Goal: Information Seeking & Learning: Learn about a topic

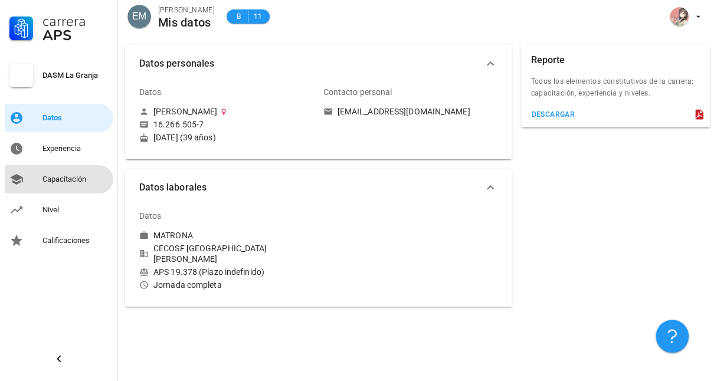
click at [71, 176] on div "Capacitación" at bounding box center [75, 179] width 66 height 9
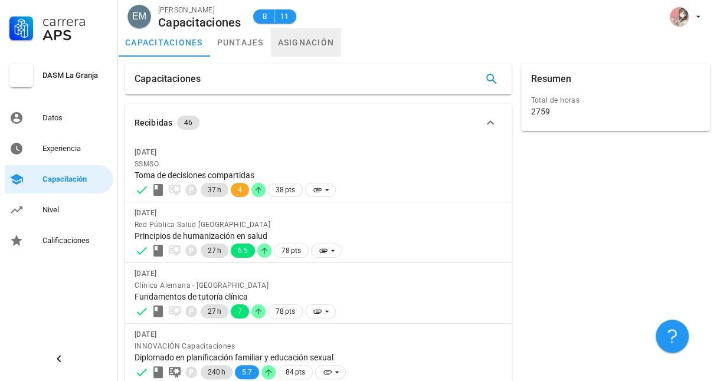
click at [311, 42] on link "asignación" at bounding box center [306, 42] width 71 height 28
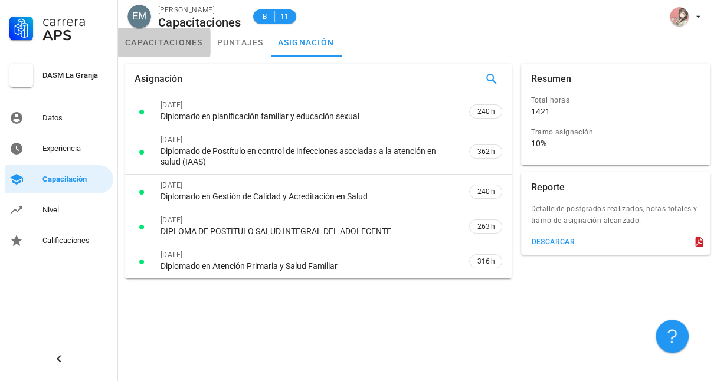
click at [178, 45] on link "capacitaciones" at bounding box center [164, 42] width 92 height 28
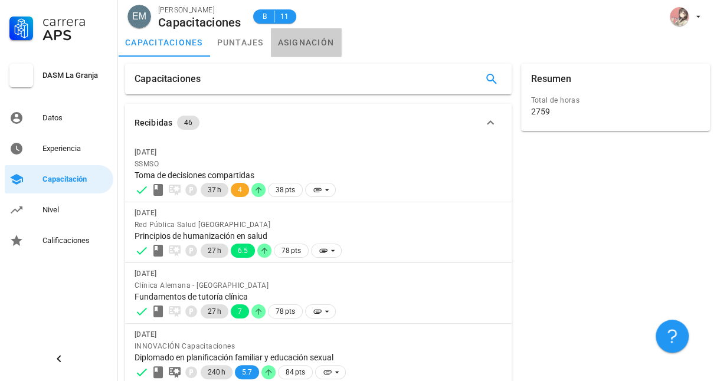
click at [300, 40] on link "asignación" at bounding box center [306, 42] width 71 height 28
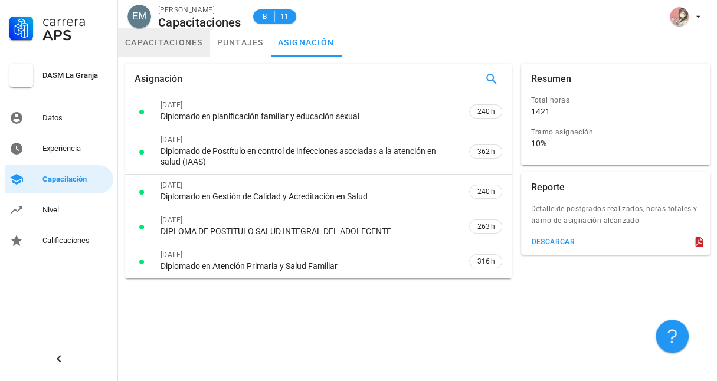
click at [181, 42] on link "capacitaciones" at bounding box center [164, 42] width 92 height 28
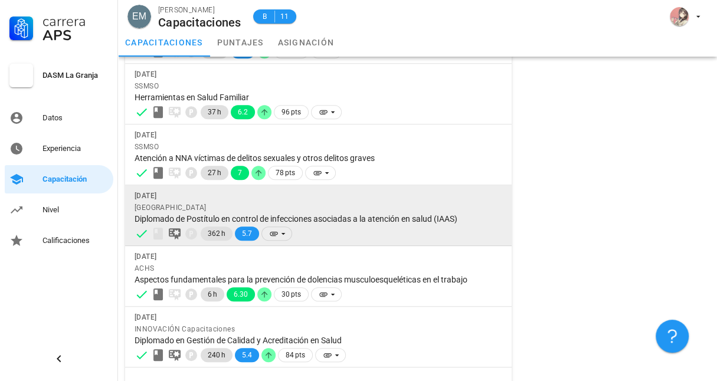
scroll to position [407, 0]
